Goal: Task Accomplishment & Management: Manage account settings

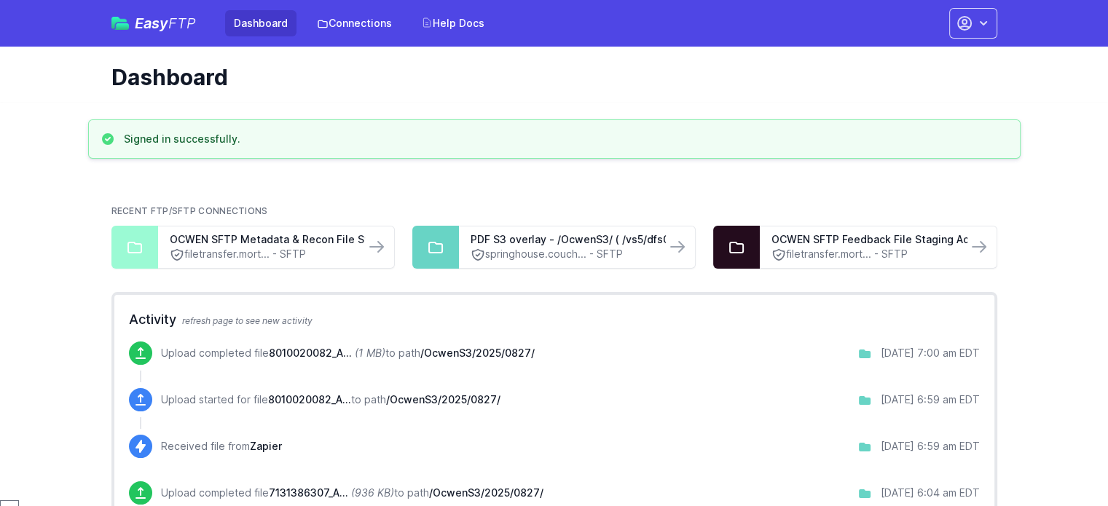
scroll to position [408, 0]
click at [377, 27] on link "Connections" at bounding box center [354, 23] width 93 height 26
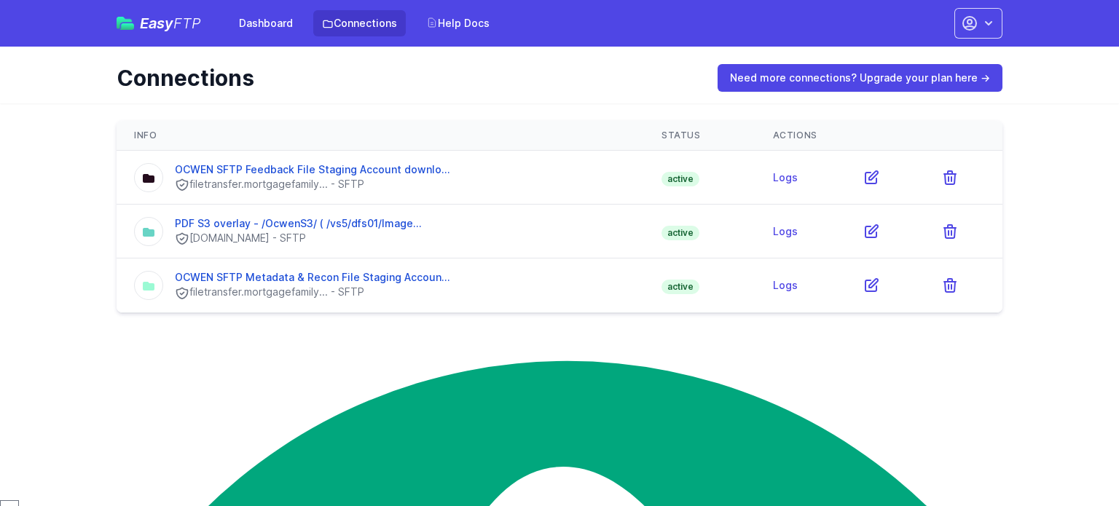
scroll to position [408, 0]
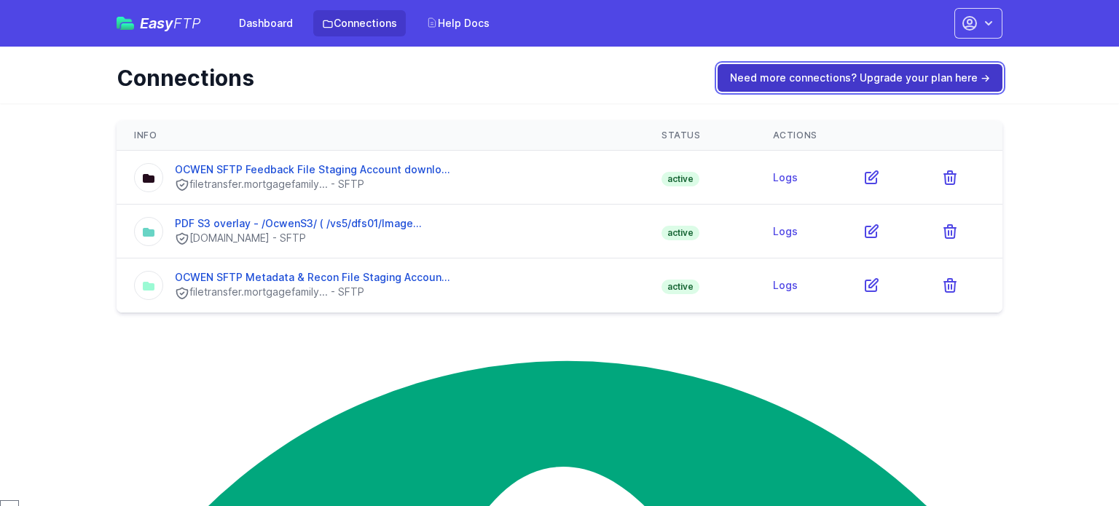
click at [818, 73] on link "Need more connections? Upgrade your plan here →" at bounding box center [860, 78] width 285 height 28
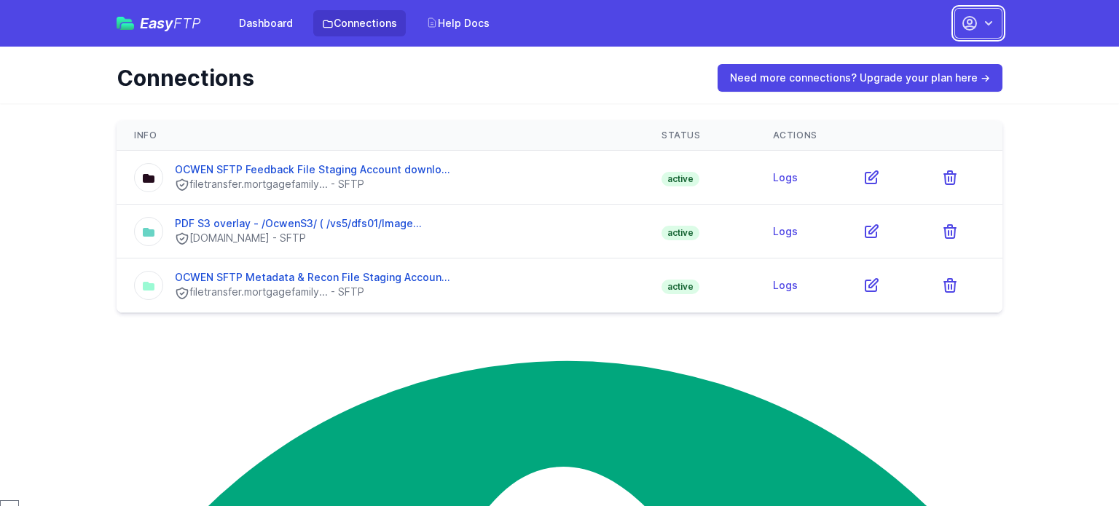
click at [980, 23] on button "button" at bounding box center [978, 23] width 48 height 31
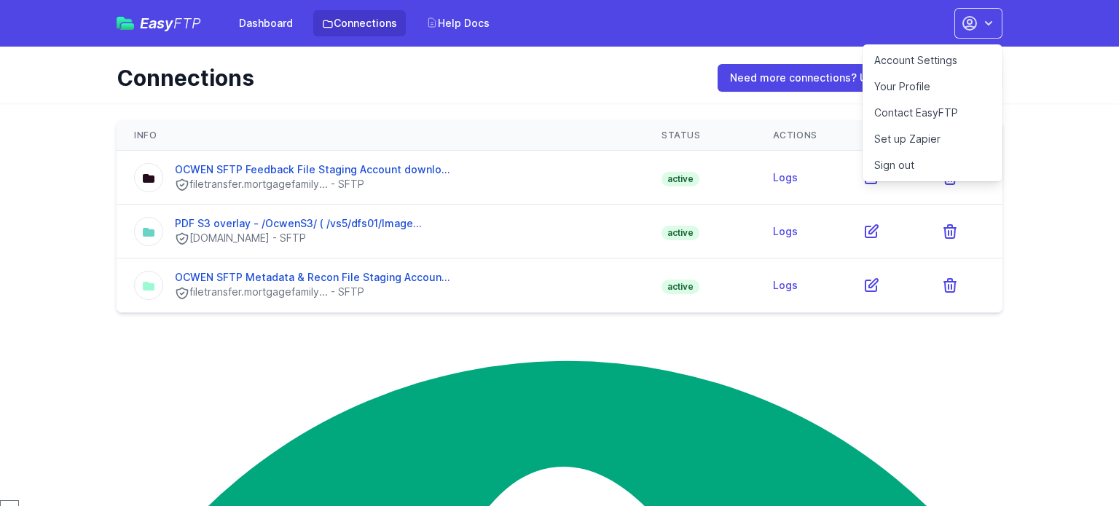
click at [952, 66] on link "Account Settings" at bounding box center [933, 60] width 140 height 26
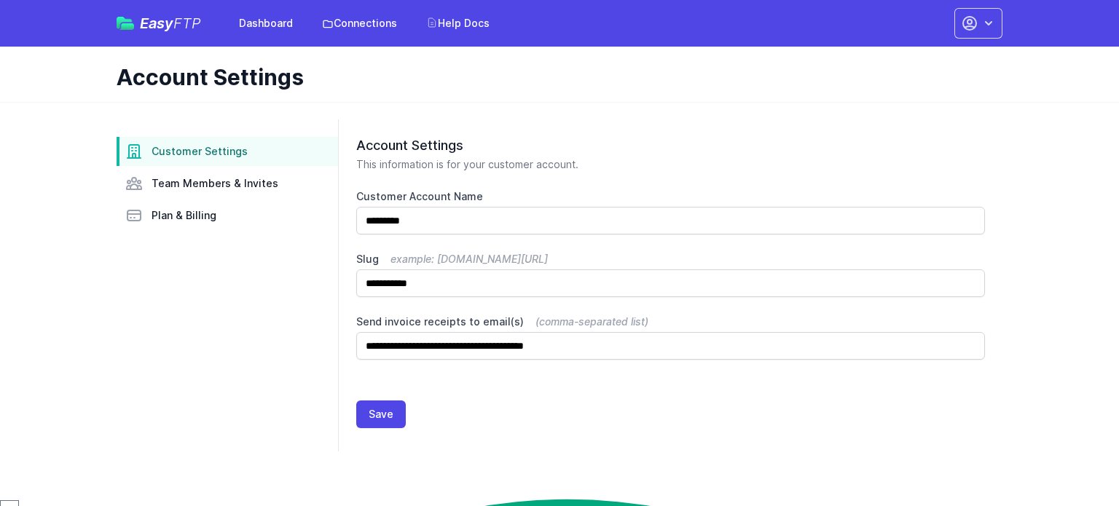
scroll to position [408, 0]
click at [195, 208] on span "Plan & Billing" at bounding box center [184, 215] width 65 height 15
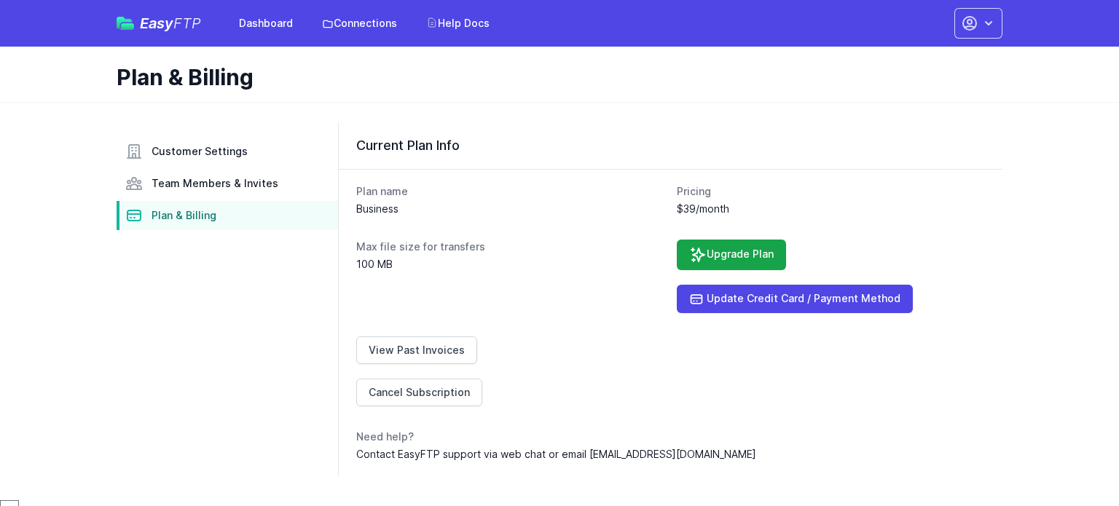
scroll to position [408, 0]
click at [869, 203] on dd "$39/month" at bounding box center [831, 209] width 309 height 15
click at [404, 278] on div "Max file size for transfers 100 MB" at bounding box center [510, 277] width 309 height 74
drag, startPoint x: 400, startPoint y: 218, endPoint x: 467, endPoint y: 146, distance: 98.5
type textarea "********* ********"
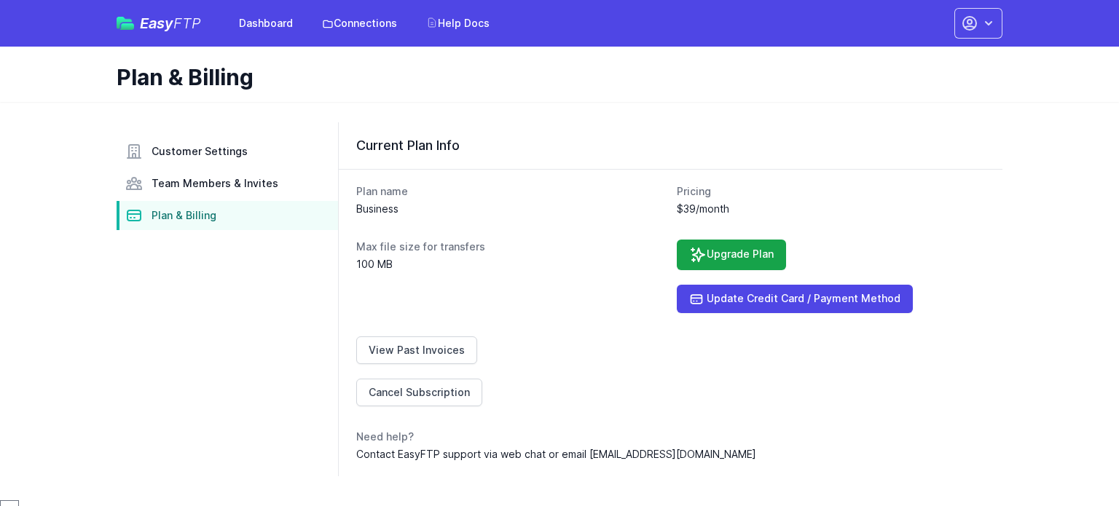
click at [467, 146] on div "Current Plan Info Plan name Business Pricing $39/month Max file size for transf…" at bounding box center [670, 299] width 664 height 354
click at [537, 309] on div "Max file size for transfers 100 MB" at bounding box center [510, 277] width 309 height 74
click at [443, 346] on link "View Past Invoices" at bounding box center [416, 351] width 121 height 28
click at [734, 244] on link "Upgrade Plan" at bounding box center [731, 255] width 109 height 31
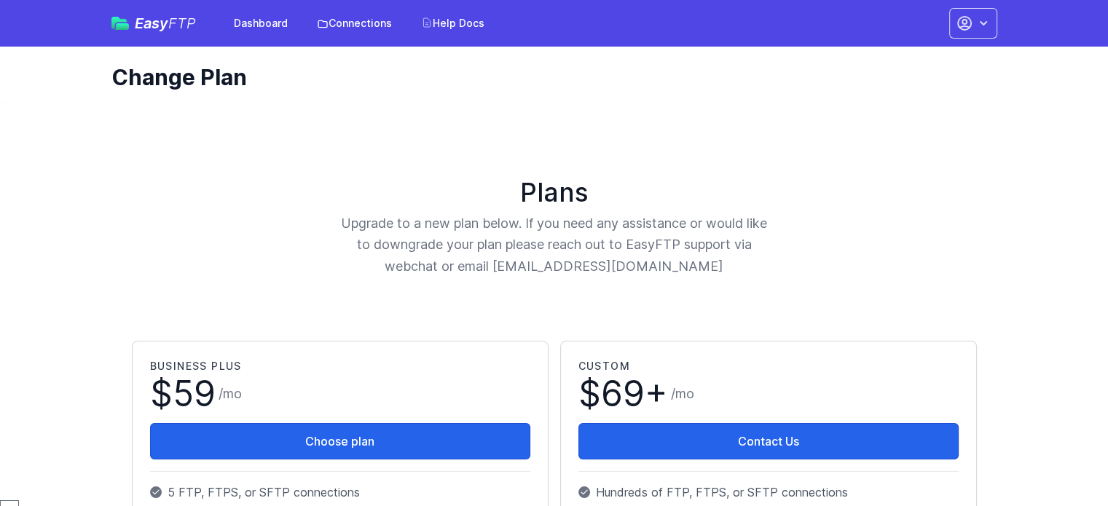
scroll to position [408, 0]
click at [372, 18] on link "Connections" at bounding box center [354, 23] width 93 height 26
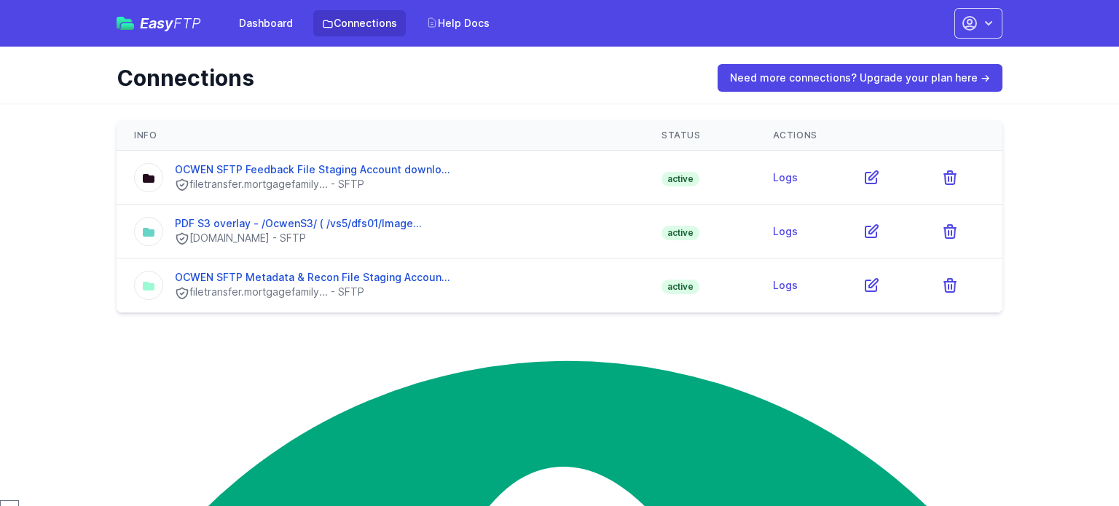
scroll to position [408, 0]
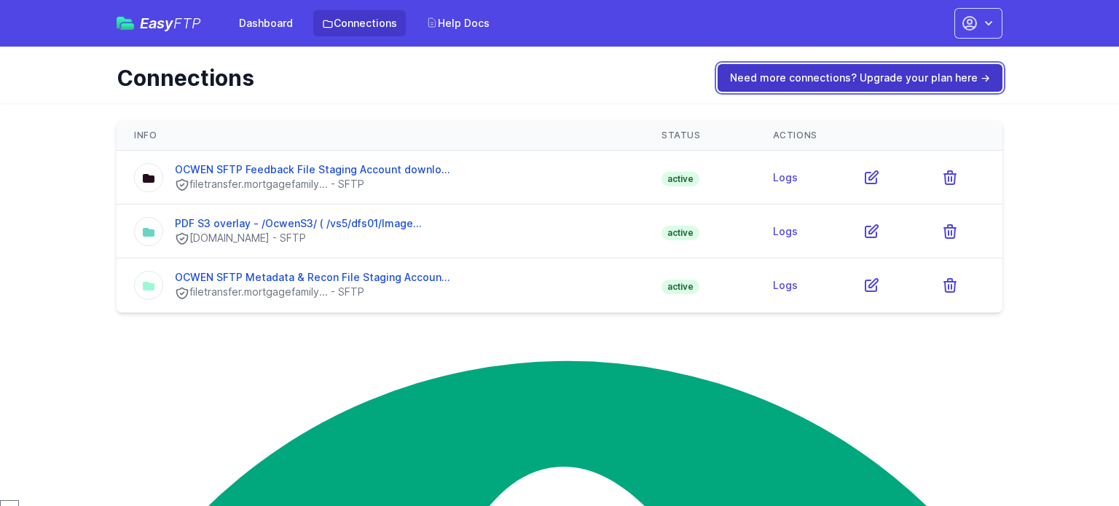
click at [785, 68] on link "Need more connections? Upgrade your plan here →" at bounding box center [860, 78] width 285 height 28
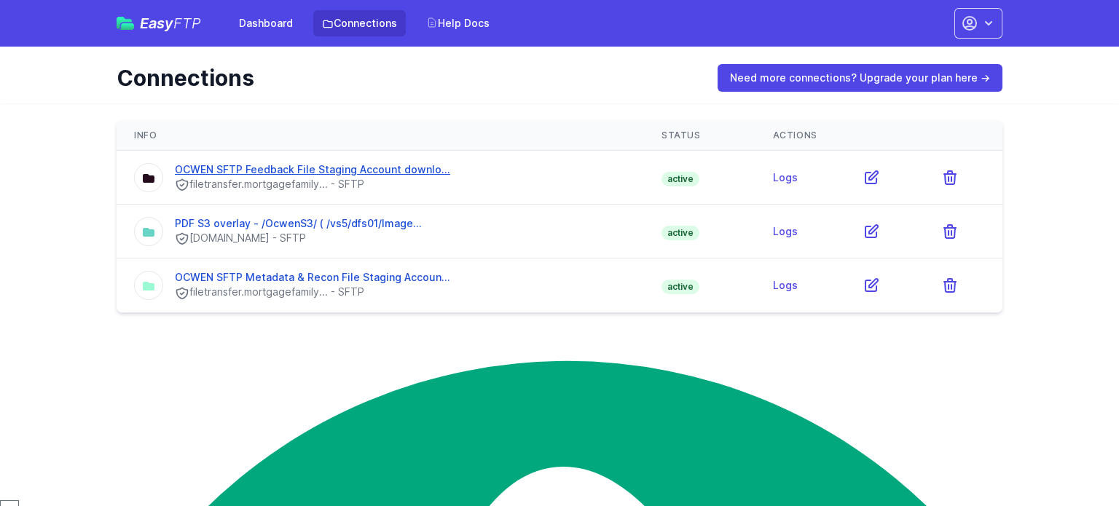
click at [414, 168] on link "OCWEN SFTP Feedback File Staging Account downlo..." at bounding box center [312, 169] width 275 height 12
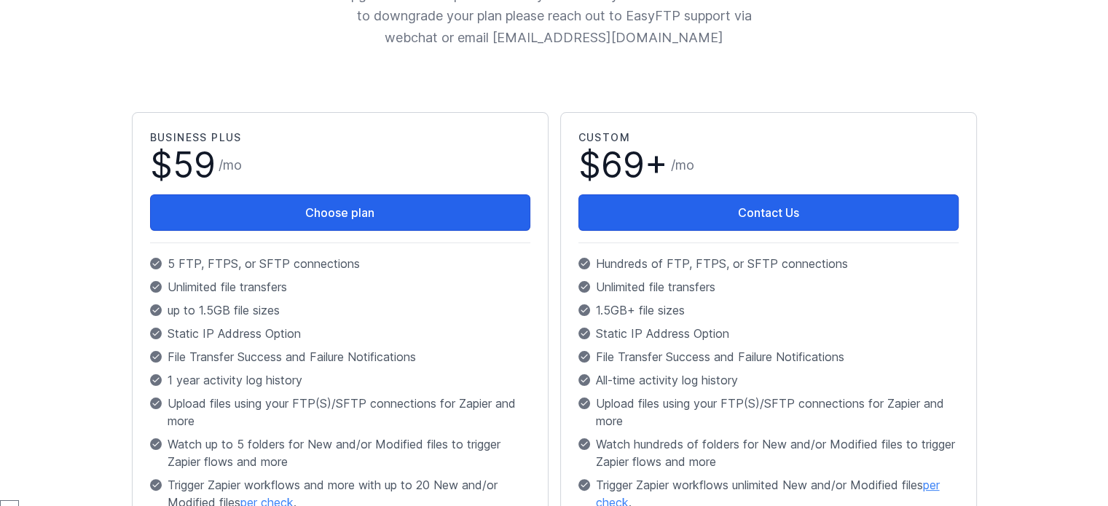
scroll to position [227, 0]
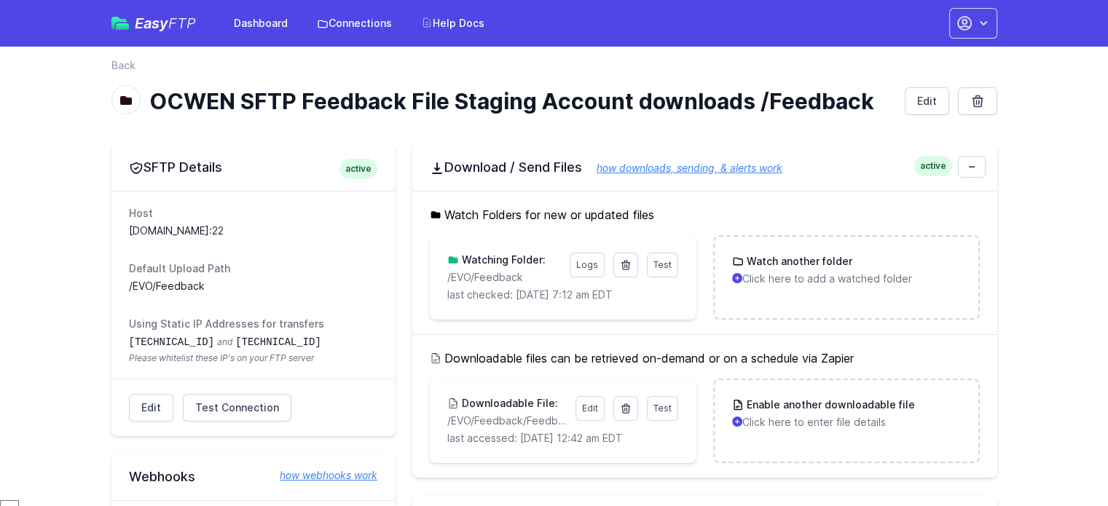
scroll to position [408, 0]
click at [675, 263] on link "Test" at bounding box center [662, 265] width 31 height 25
